Goal: Find specific page/section: Find specific page/section

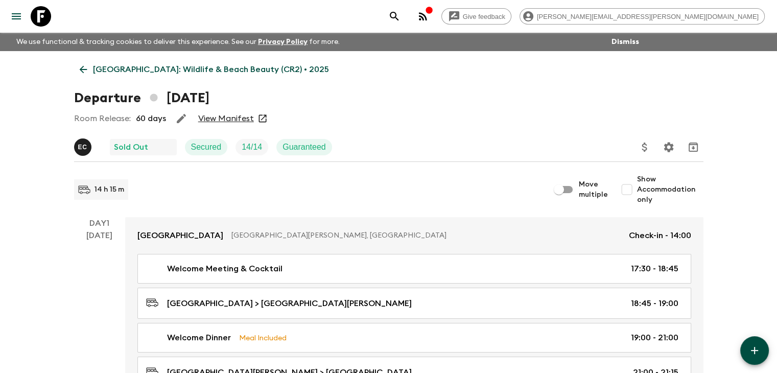
click at [83, 68] on icon at bounding box center [83, 69] width 11 height 11
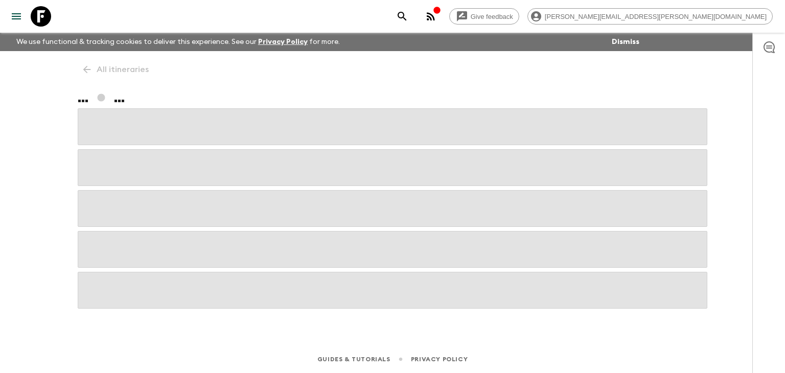
click at [83, 68] on div "All itineraries ... ..." at bounding box center [392, 184] width 654 height 266
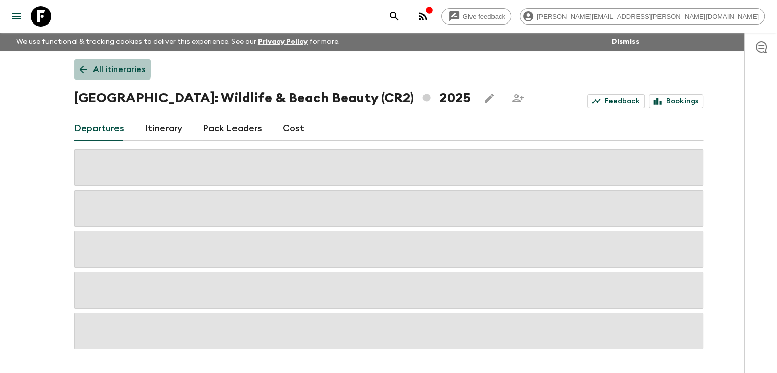
click at [83, 68] on icon at bounding box center [83, 69] width 11 height 11
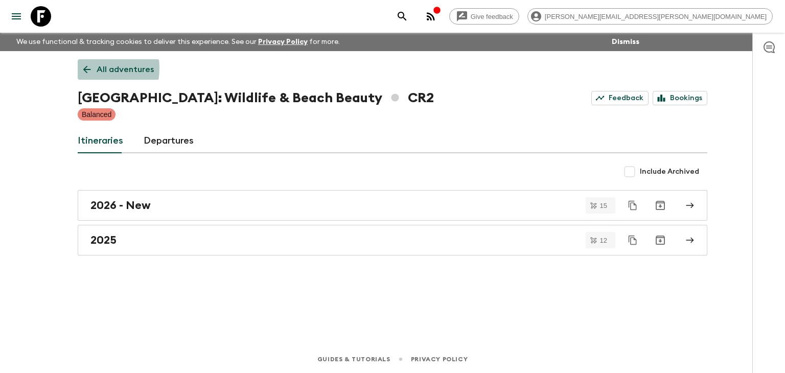
click at [83, 68] on icon at bounding box center [86, 69] width 11 height 11
